Goal: Transaction & Acquisition: Book appointment/travel/reservation

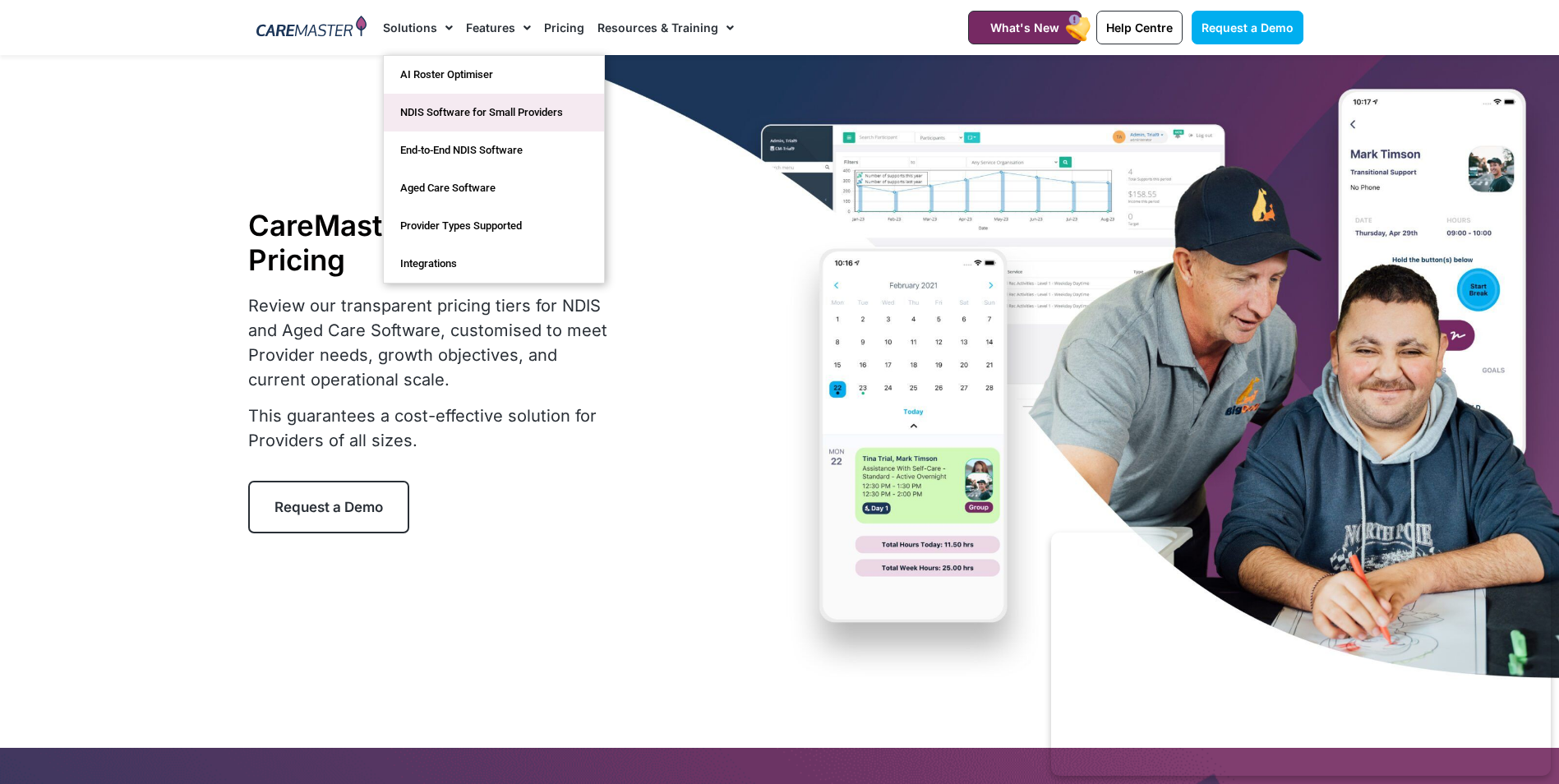
click at [428, 112] on link "NDIS Software for Small Providers" at bounding box center [494, 112] width 220 height 38
